Goal: Transaction & Acquisition: Purchase product/service

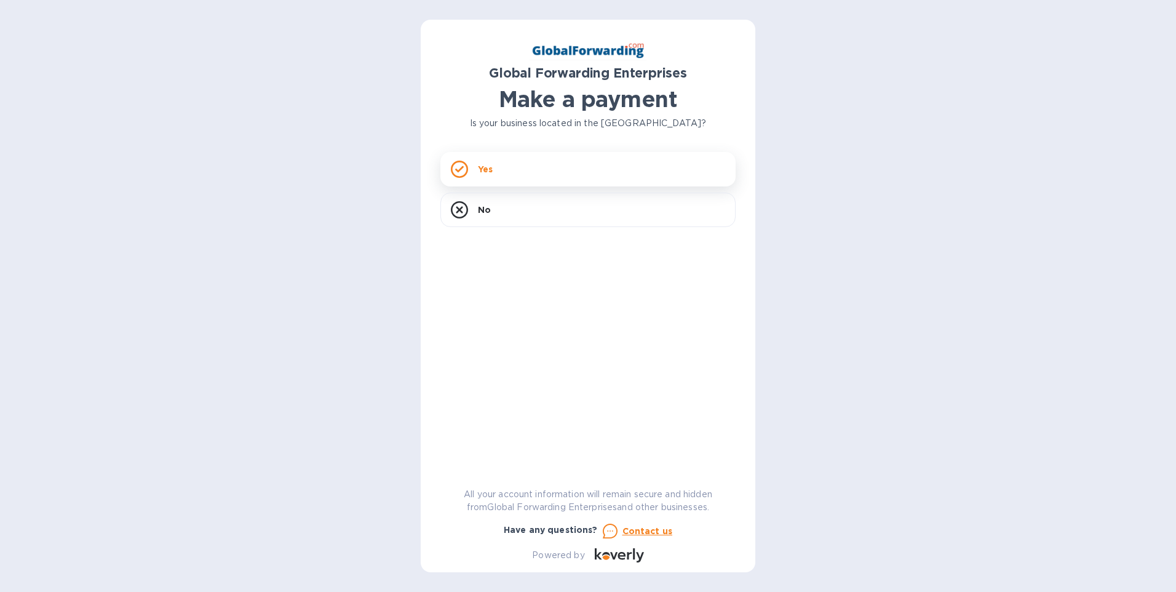
click at [471, 162] on div "Yes" at bounding box center [587, 169] width 295 height 34
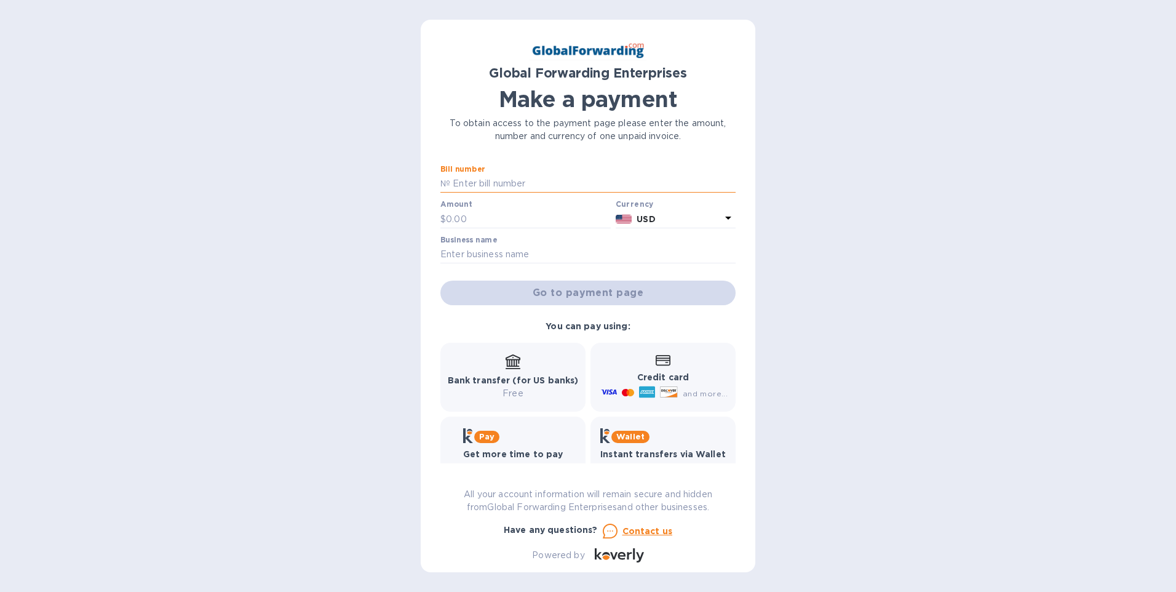
click at [476, 185] on input "text" at bounding box center [592, 184] width 285 height 18
type input "79670483"
type input "1,915.00"
type input "Meest-America Inc"
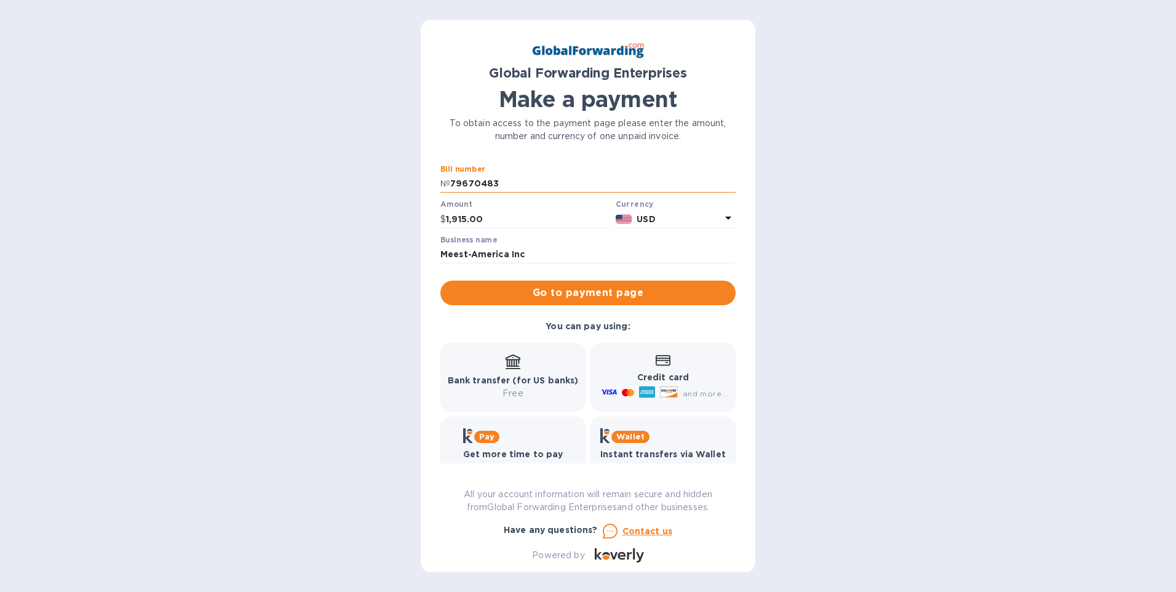
drag, startPoint x: 495, startPoint y: 181, endPoint x: 450, endPoint y: 183, distance: 44.3
click at [450, 183] on input "79670483" at bounding box center [592, 184] width 285 height 18
type input "79676327"
click at [322, 330] on div "Global Forwarding Enterprises Make a payment To obtain access to the payment pa…" at bounding box center [588, 296] width 1176 height 592
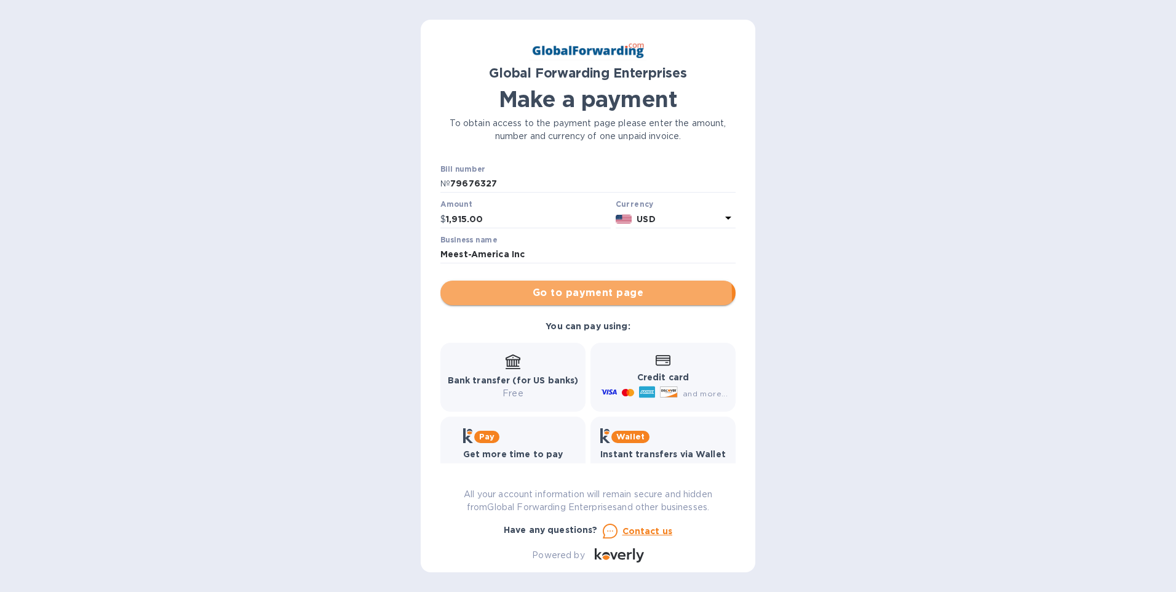
click at [575, 295] on span "Go to payment page" at bounding box center [588, 292] width 276 height 15
